Goal: Task Accomplishment & Management: Complete application form

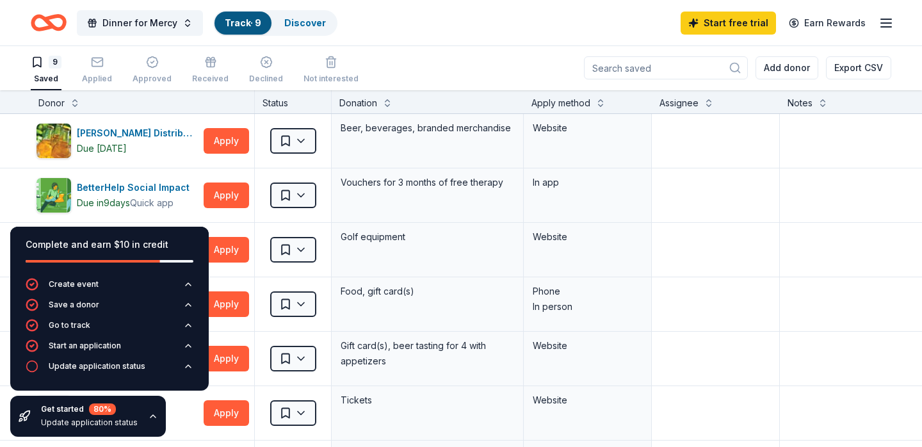
scroll to position [112, 0]
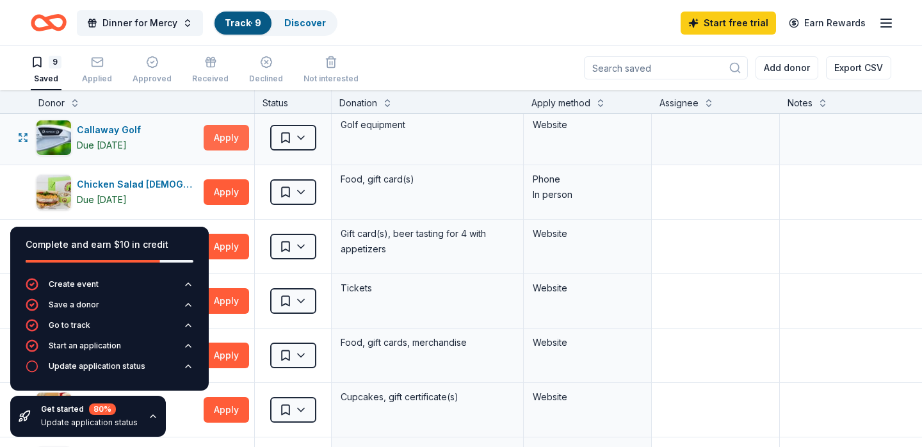
click at [229, 137] on button "Apply" at bounding box center [226, 138] width 45 height 26
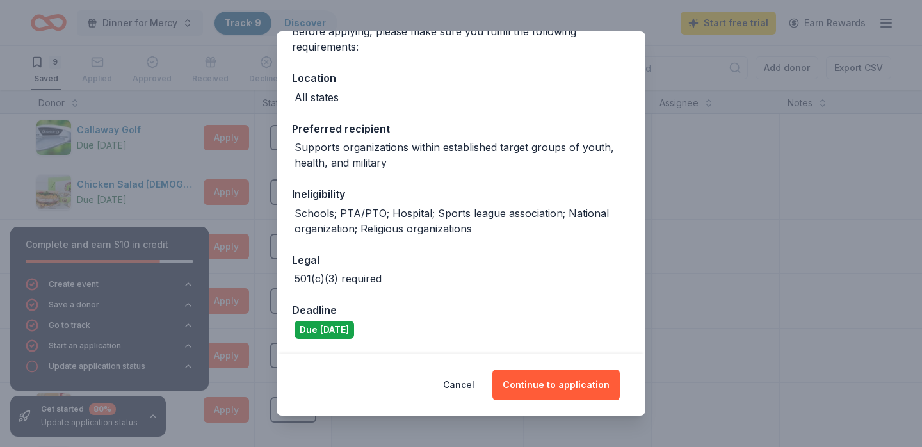
scroll to position [115, 0]
click at [473, 390] on button "Cancel" at bounding box center [458, 385] width 31 height 31
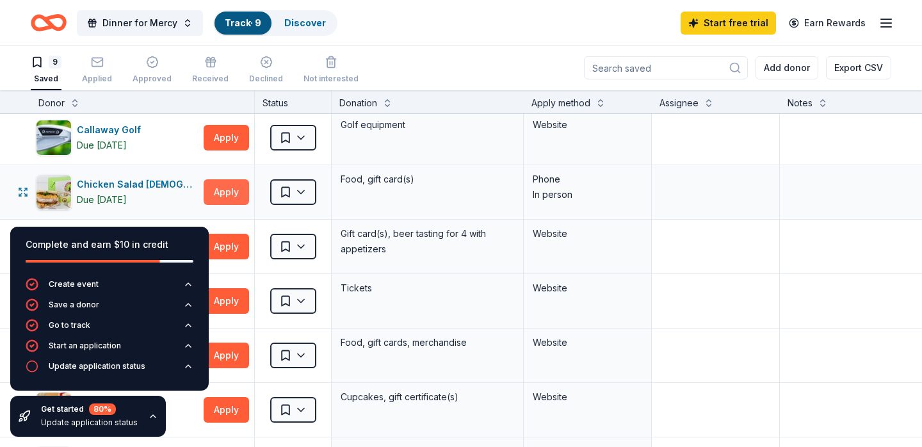
click at [225, 192] on button "Apply" at bounding box center [226, 192] width 45 height 26
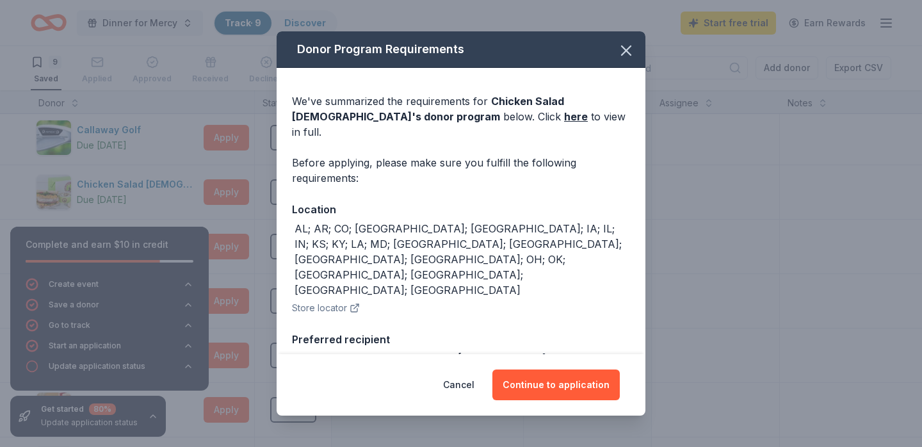
scroll to position [0, 0]
click at [631, 48] on icon "button" at bounding box center [627, 51] width 18 height 18
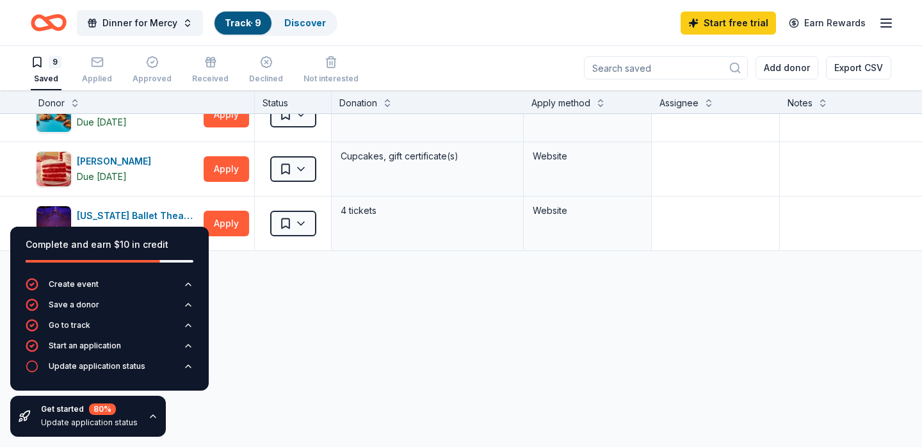
scroll to position [361, 0]
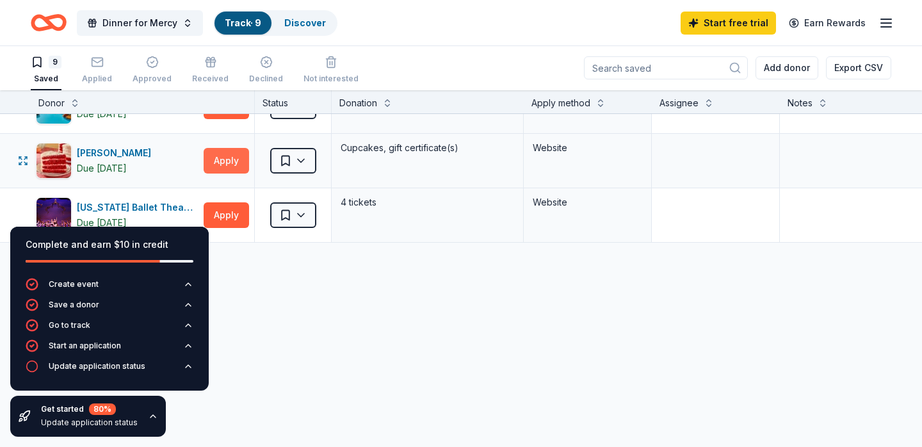
click at [218, 163] on button "Apply" at bounding box center [226, 161] width 45 height 26
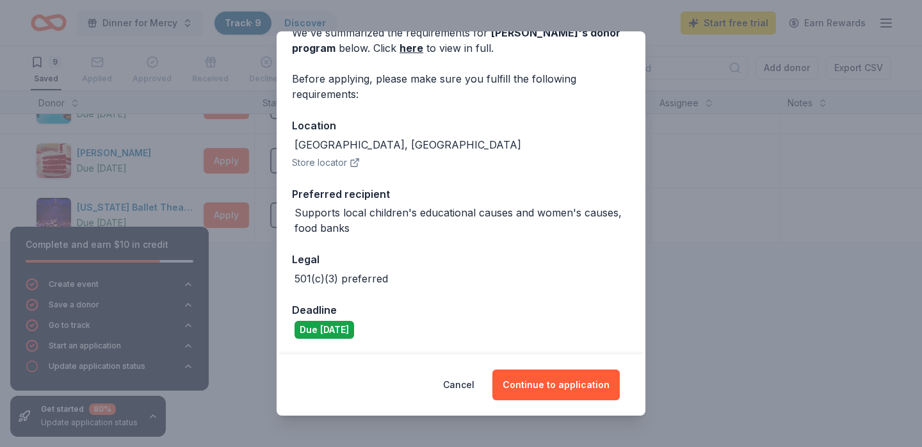
scroll to position [68, 0]
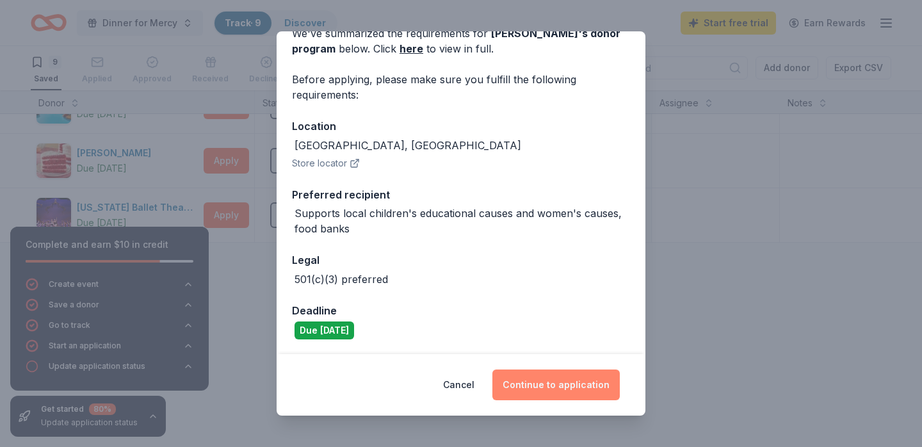
click at [547, 383] on button "Continue to application" at bounding box center [556, 385] width 127 height 31
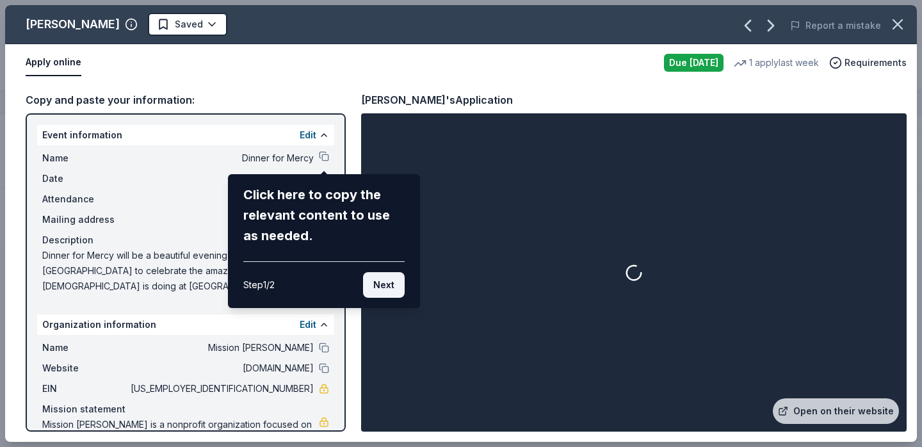
click at [385, 281] on button "Next" at bounding box center [384, 285] width 42 height 26
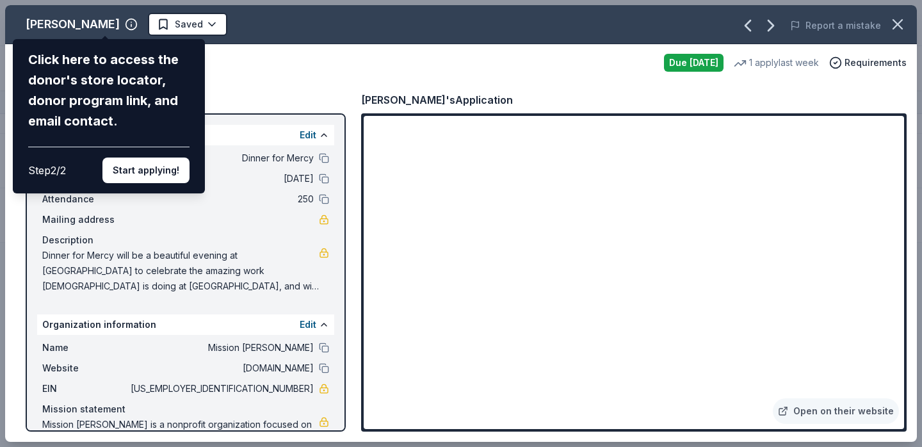
click at [240, 86] on div "[PERSON_NAME] Click here to access the donor's store locator, donor program lin…" at bounding box center [461, 223] width 912 height 437
click at [143, 163] on button "Start applying!" at bounding box center [145, 171] width 87 height 26
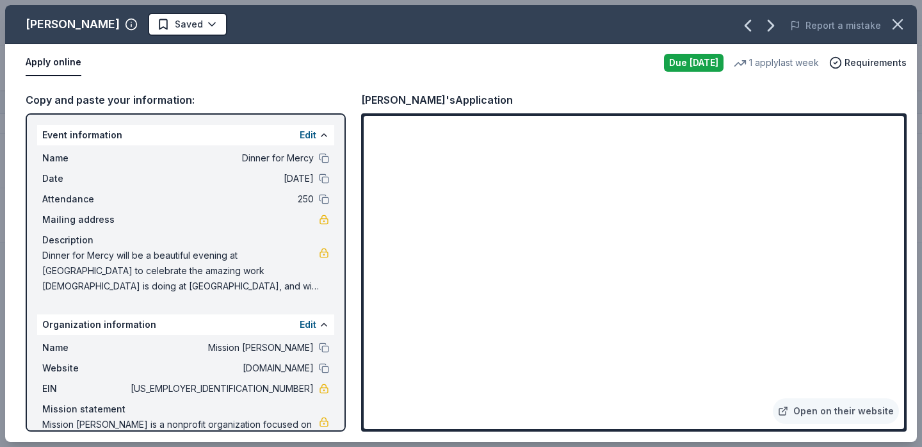
click at [322, 217] on div "[PERSON_NAME] Saved Report a mistake Apply online Due [DATE] 1 apply last week …" at bounding box center [461, 223] width 912 height 437
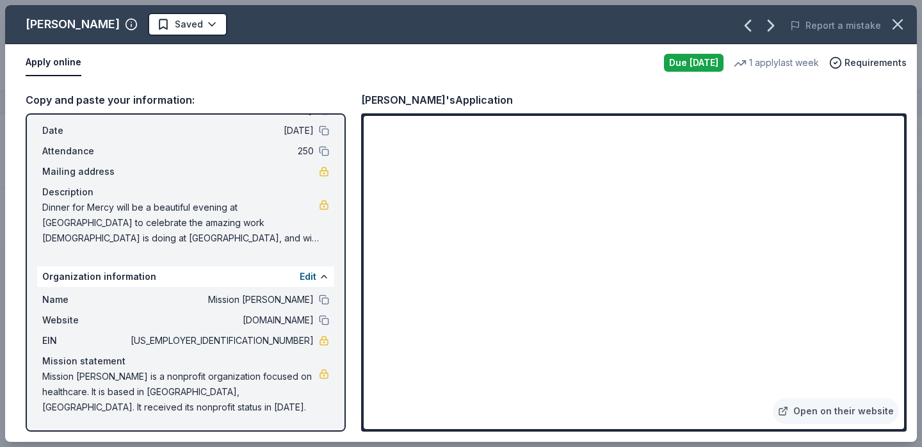
scroll to position [48, 0]
click at [325, 320] on button at bounding box center [324, 320] width 10 height 10
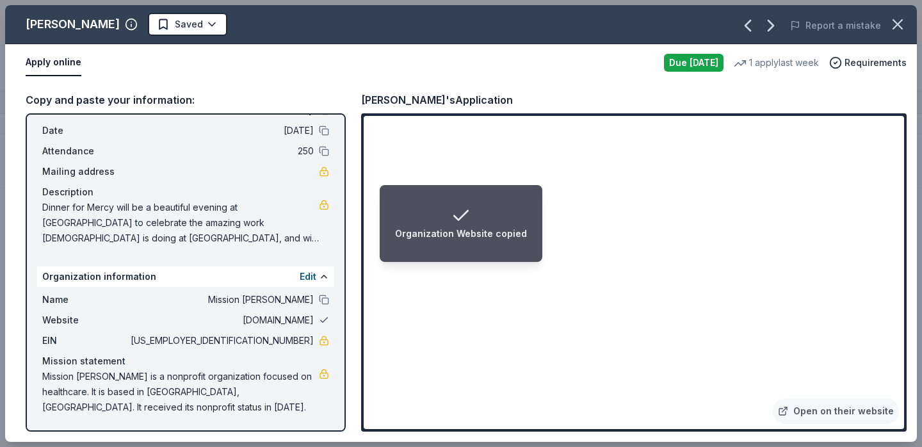
click at [325, 322] on button at bounding box center [324, 320] width 10 height 10
click at [304, 322] on span "[DOMAIN_NAME]" at bounding box center [221, 320] width 186 height 15
click at [300, 322] on span "[DOMAIN_NAME]" at bounding box center [221, 320] width 186 height 15
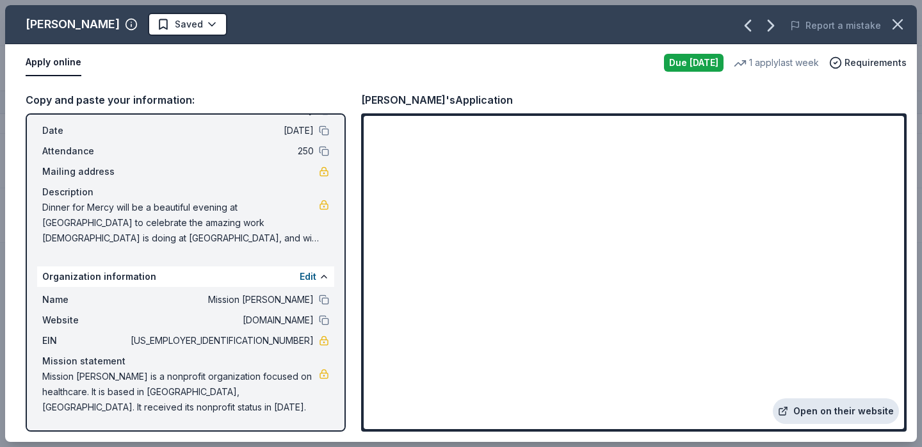
click at [833, 413] on link "Open on their website" at bounding box center [836, 411] width 126 height 26
